Goal: Information Seeking & Learning: Stay updated

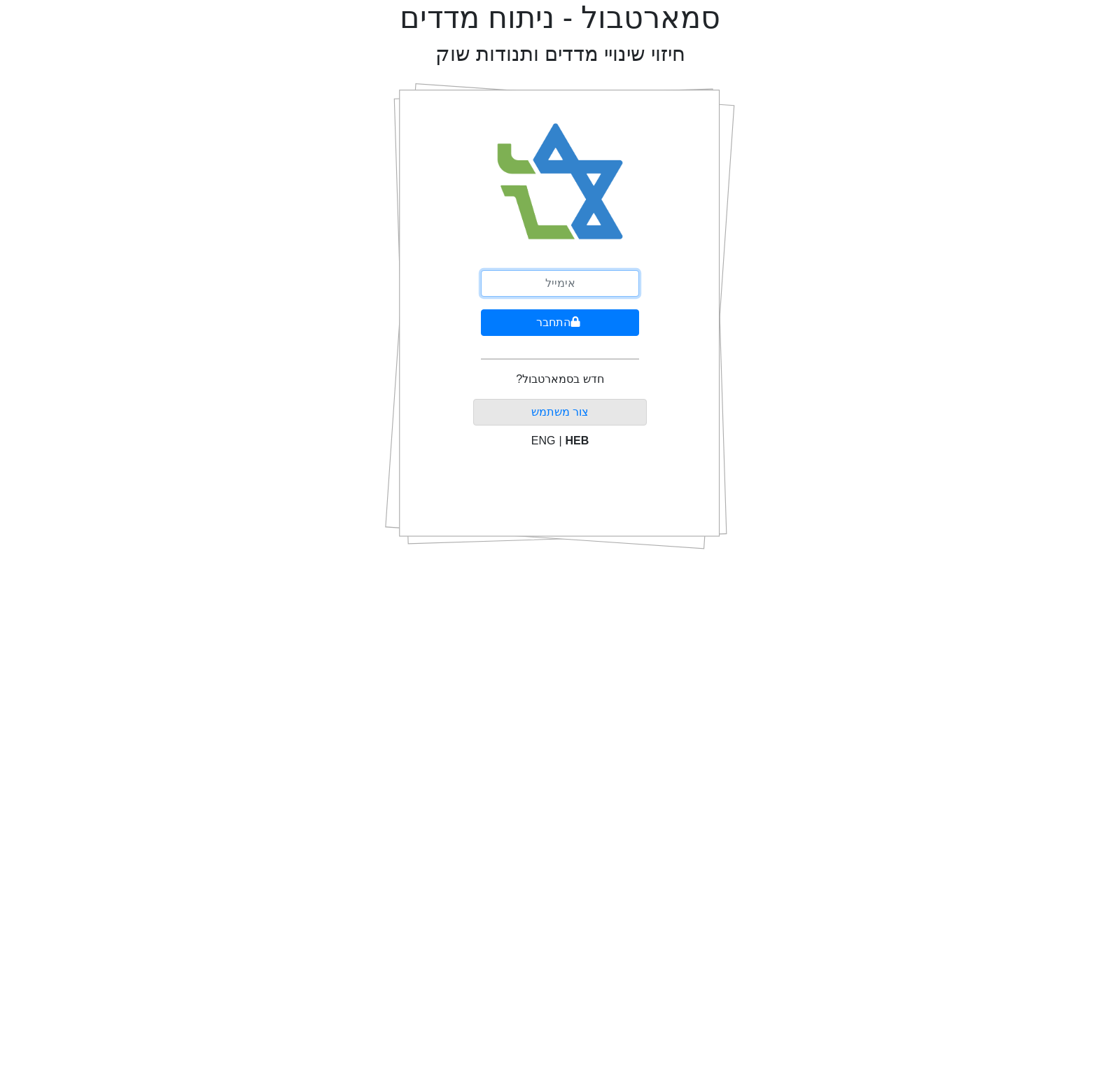
click at [519, 276] on input "email" at bounding box center [560, 283] width 158 height 27
type input "[EMAIL_ADDRESS][DOMAIN_NAME]"
click at [551, 329] on button "התחבר" at bounding box center [560, 323] width 158 height 27
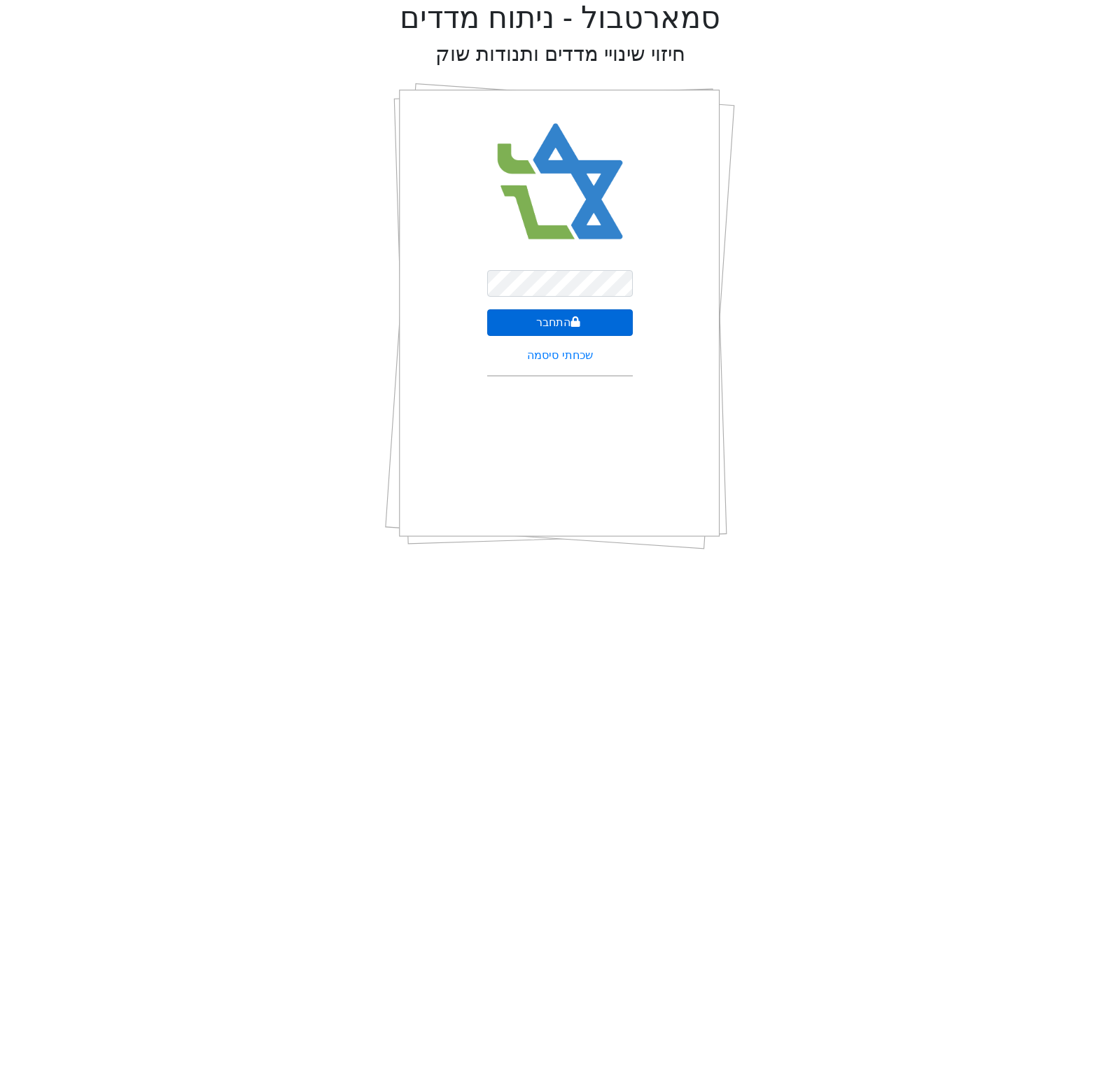
click at [613, 328] on button "התחבר" at bounding box center [559, 323] width 145 height 27
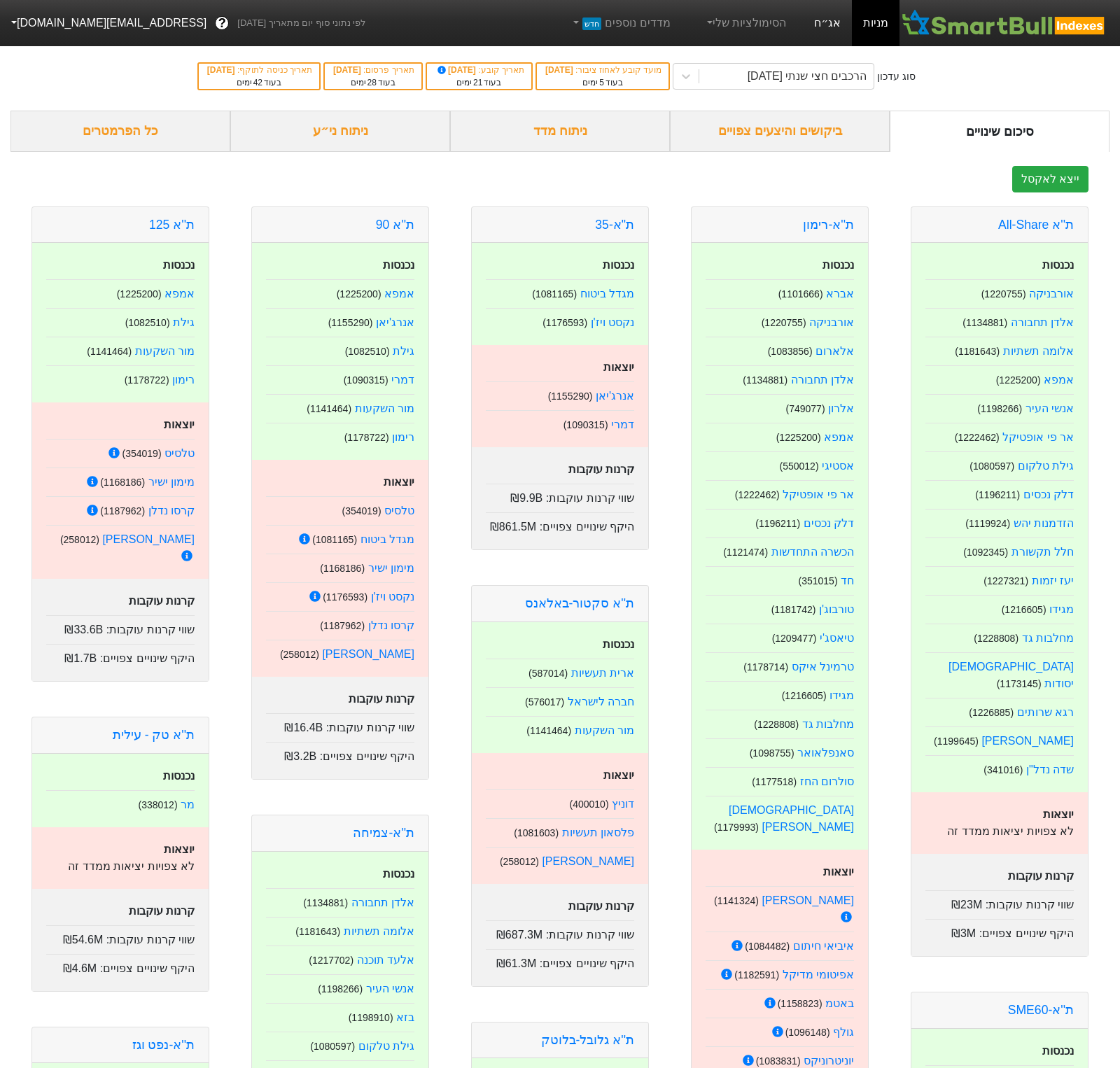
click at [823, 18] on link "אג״ח" at bounding box center [827, 23] width 49 height 46
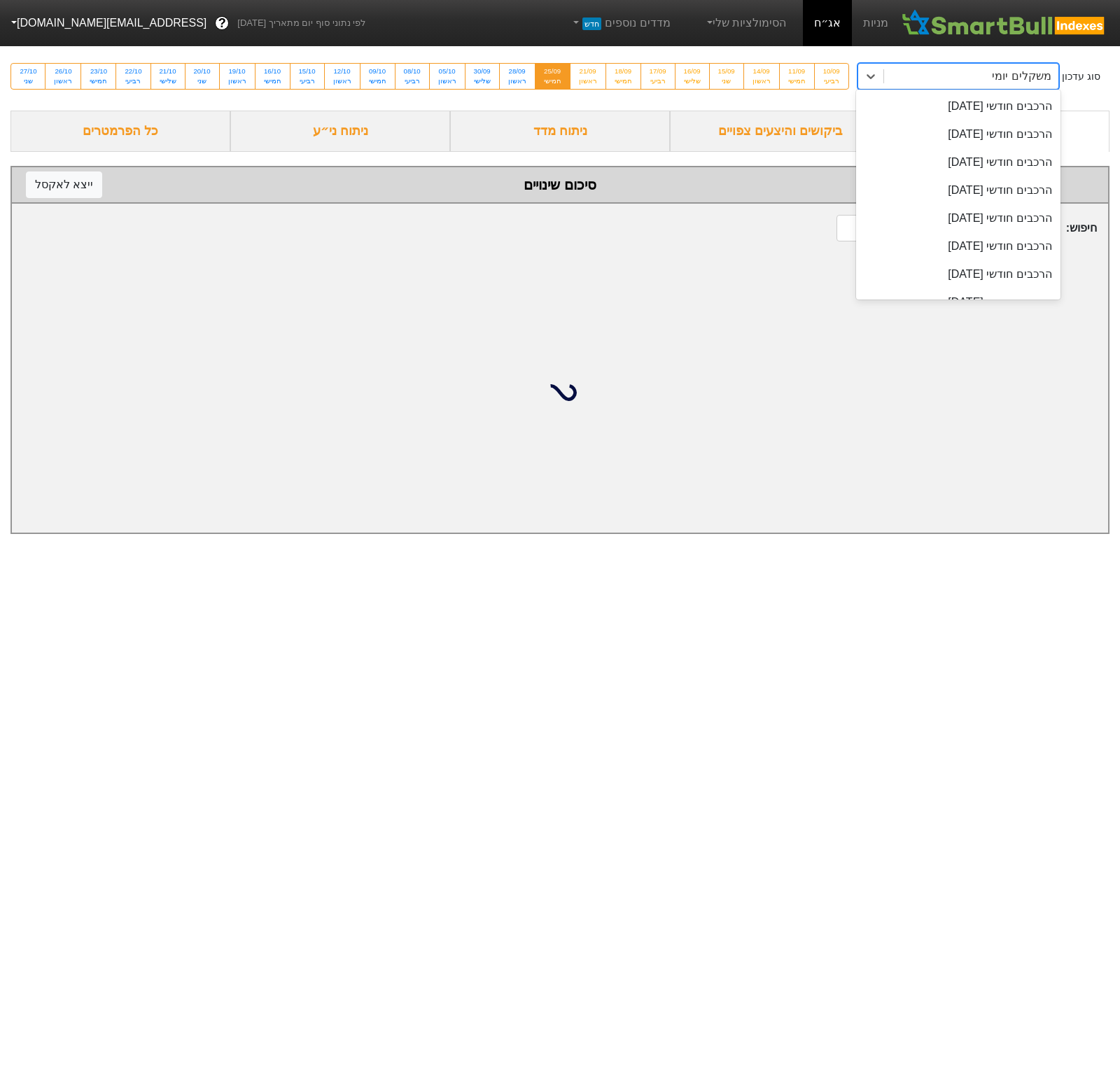
click at [883, 70] on div "משקלים יומי" at bounding box center [970, 76] width 175 height 25
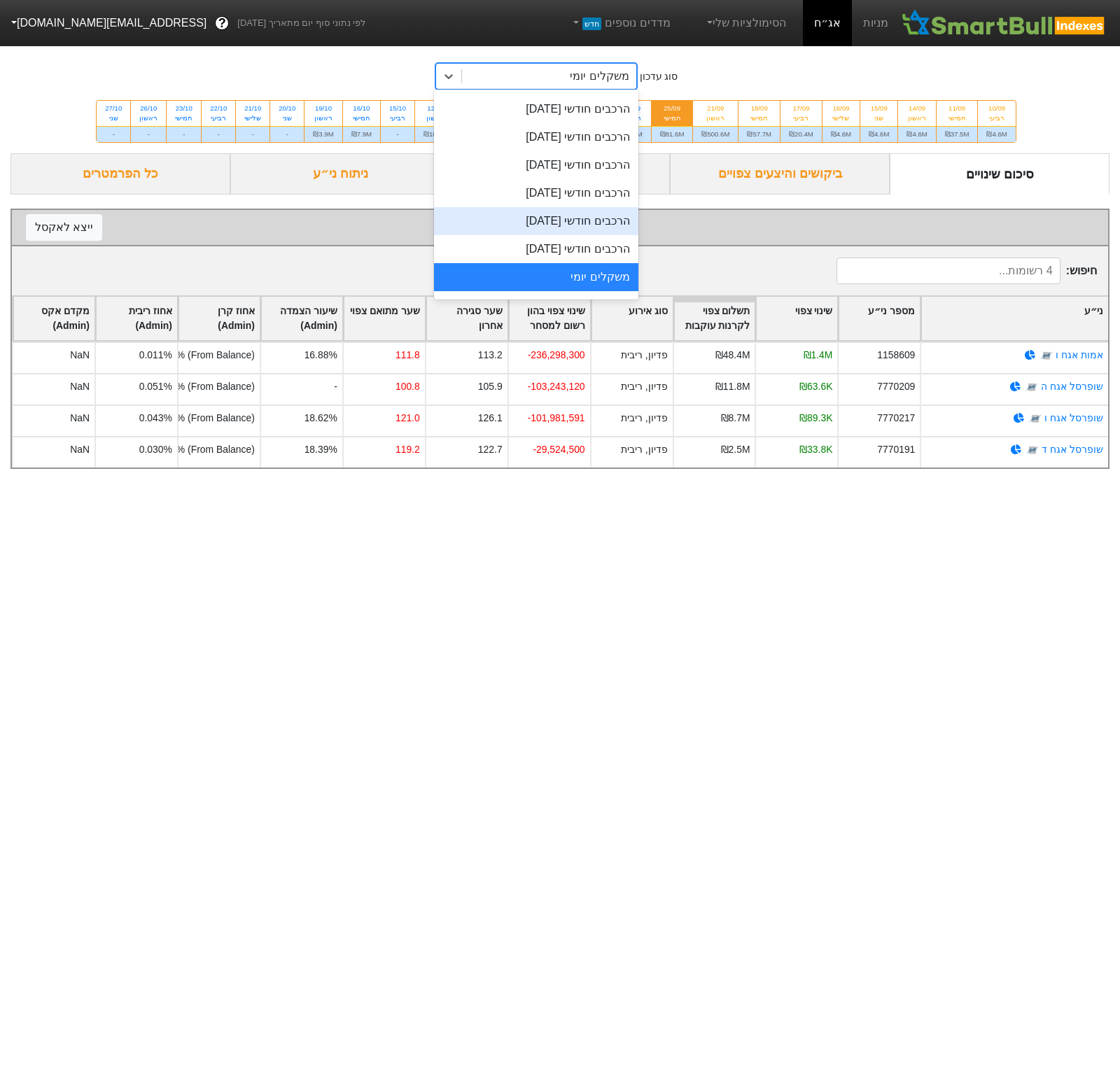
click at [692, 220] on form "סיכום שינויים ביקושים והיצעים צפויים ניתוח מדד ניתוח ני״ע כל הפרמטרים סיכום שינ…" at bounding box center [559, 311] width 1098 height 316
